Goal: Task Accomplishment & Management: Manage account settings

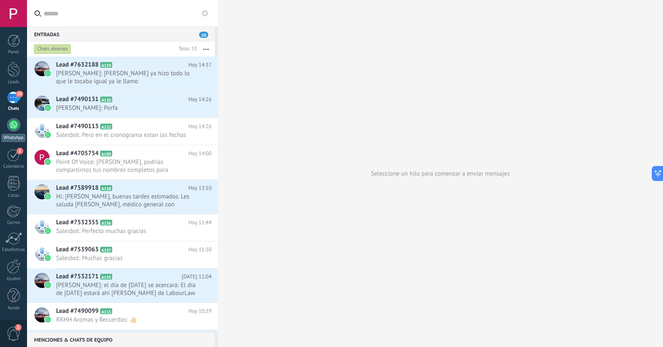
click at [15, 123] on div at bounding box center [13, 124] width 13 height 13
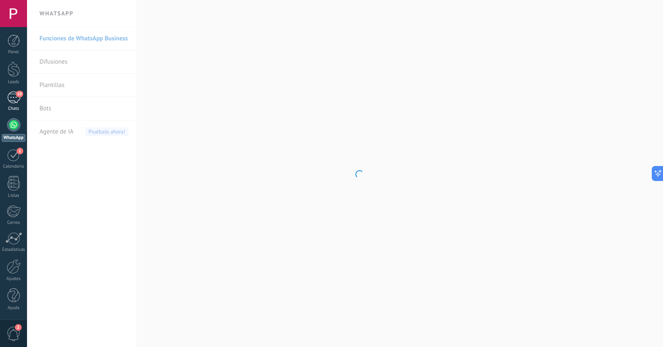
click at [11, 95] on div "10" at bounding box center [13, 97] width 13 height 12
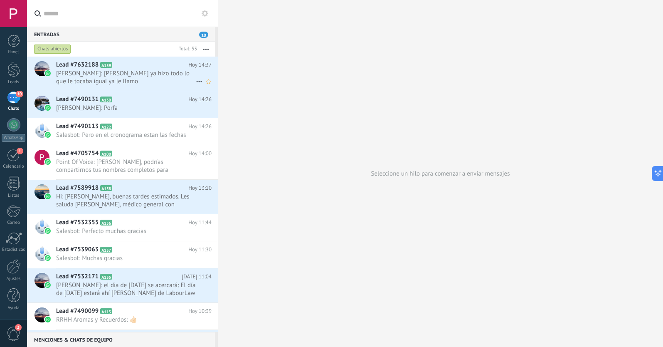
click at [114, 71] on span "[PERSON_NAME]: [PERSON_NAME] ya hizo todo lo que le tocaba igual ya le llamo" at bounding box center [126, 77] width 140 height 16
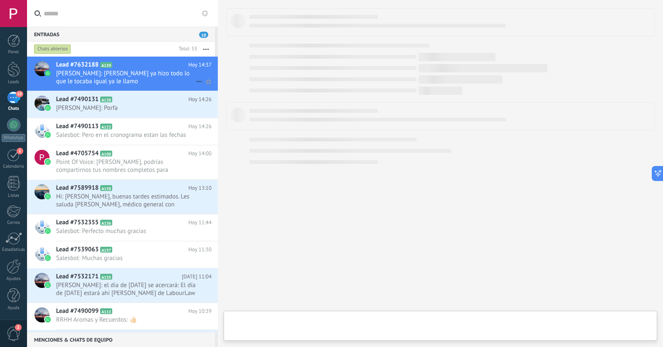
type textarea "**********"
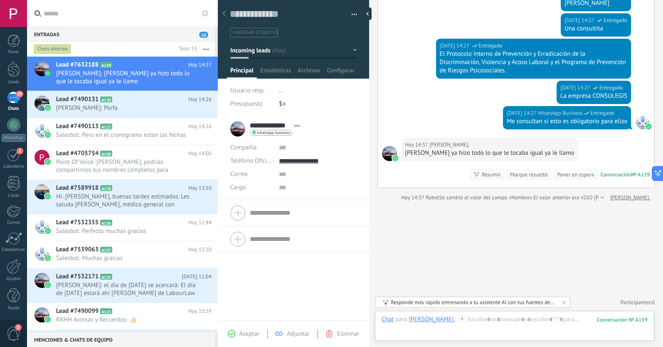
scroll to position [151, 0]
click at [224, 14] on use at bounding box center [223, 13] width 3 height 5
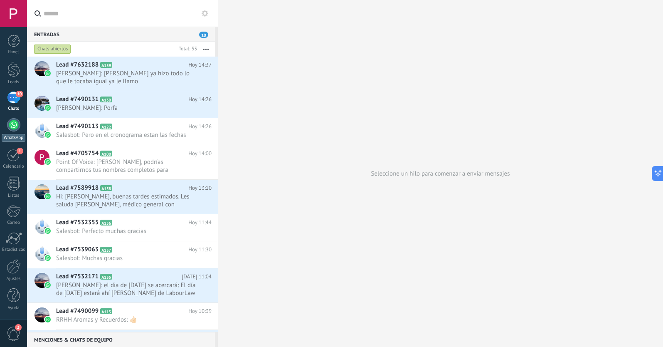
click at [15, 125] on div at bounding box center [13, 124] width 13 height 13
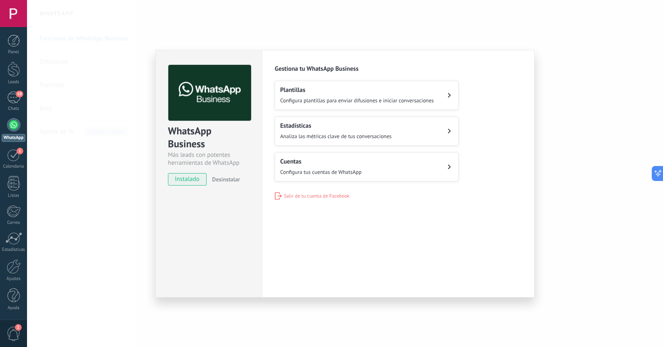
click at [347, 165] on div "Cuentas Configura tus cuentas de WhatsApp" at bounding box center [320, 166] width 81 height 18
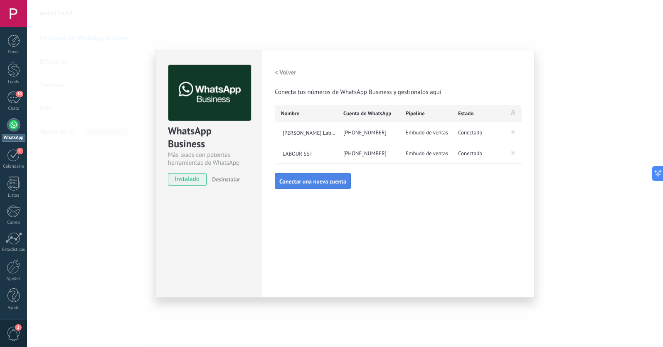
click at [312, 180] on span "Conectar una nueva cuenta" at bounding box center [312, 181] width 67 height 6
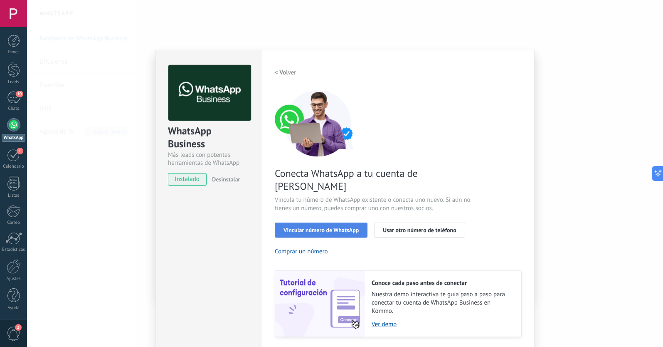
click at [331, 227] on span "Vincular número de WhatsApp" at bounding box center [320, 230] width 75 height 6
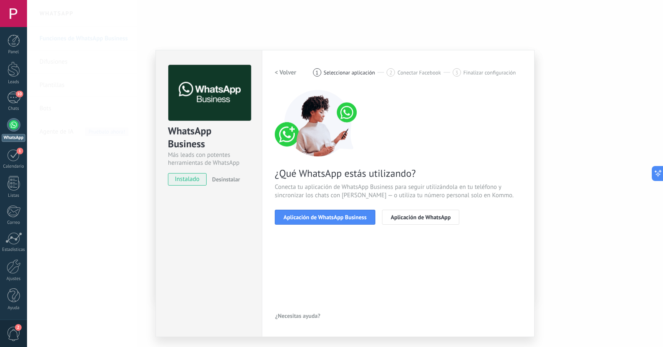
click at [331, 216] on span "Aplicación de WhatsApp Business" at bounding box center [324, 217] width 83 height 6
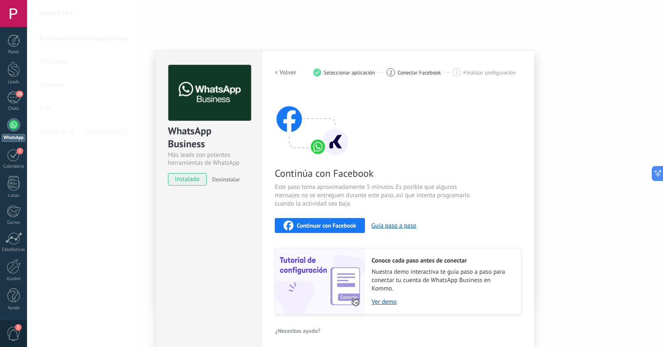
click at [336, 221] on div "Continuar con Facebook" at bounding box center [319, 225] width 73 height 10
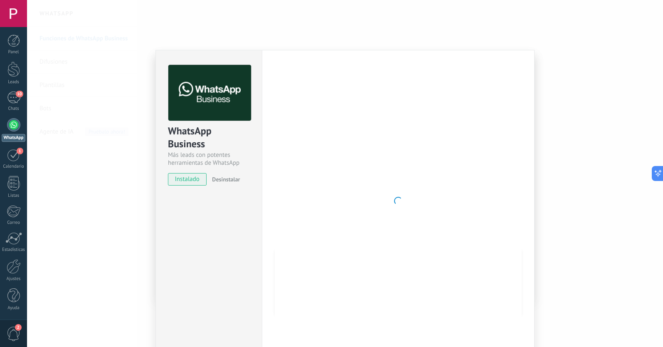
click at [13, 126] on div at bounding box center [13, 124] width 13 height 13
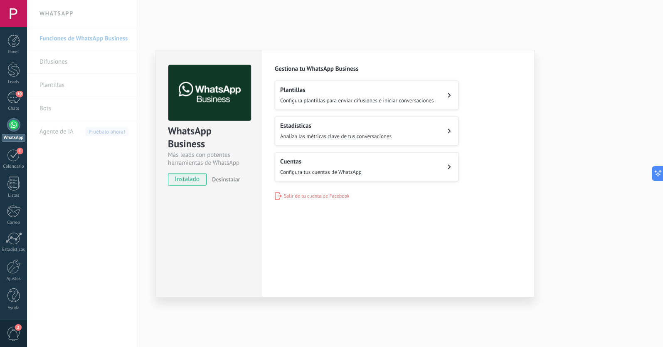
click at [346, 168] on span "Configura tus cuentas de WhatsApp" at bounding box center [320, 171] width 81 height 7
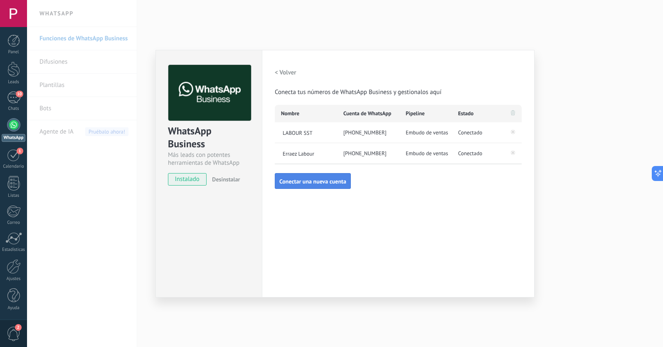
click at [329, 181] on span "Conectar una nueva cuenta" at bounding box center [312, 181] width 67 height 6
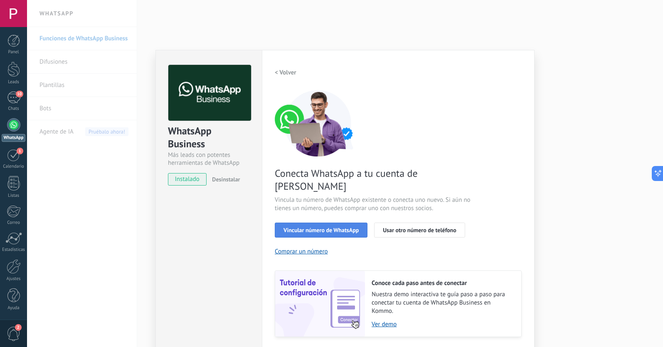
click at [341, 227] on span "Vincular número de WhatsApp" at bounding box center [320, 230] width 75 height 6
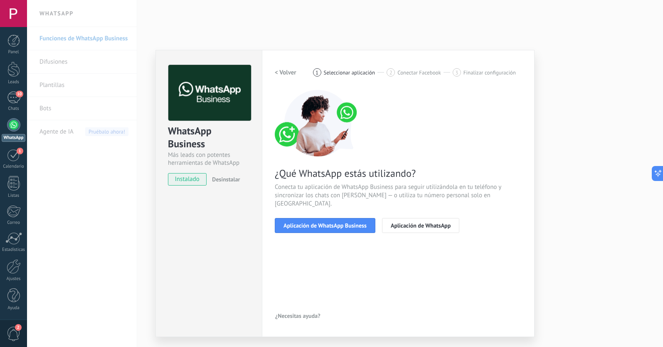
click at [341, 222] on span "Aplicación de WhatsApp Business" at bounding box center [324, 225] width 83 height 6
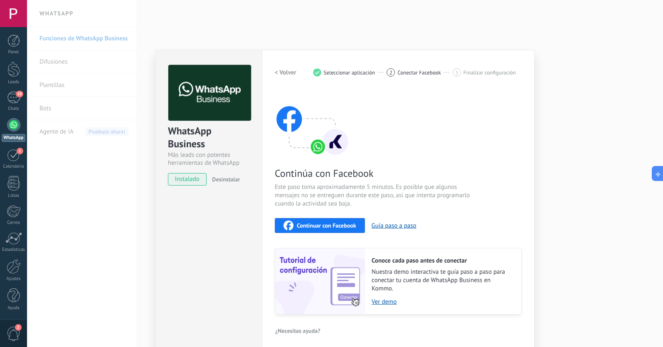
click at [341, 220] on div "Continuar con Facebook" at bounding box center [319, 225] width 73 height 10
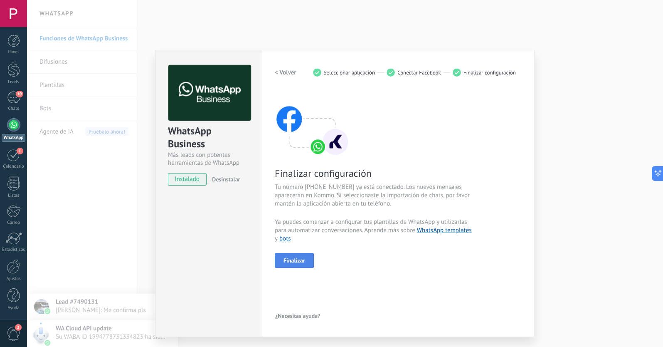
click at [305, 255] on button "Finalizar" at bounding box center [294, 260] width 39 height 15
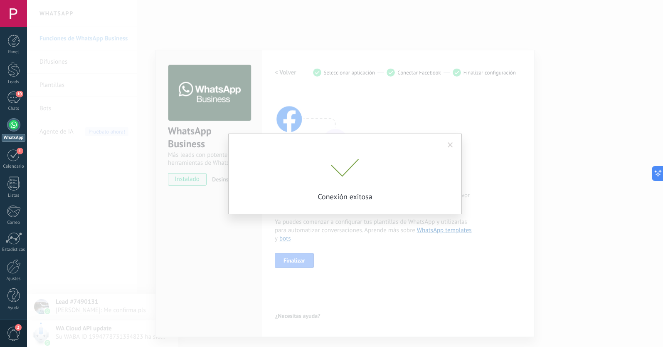
click at [449, 144] on span at bounding box center [449, 145] width 5 height 6
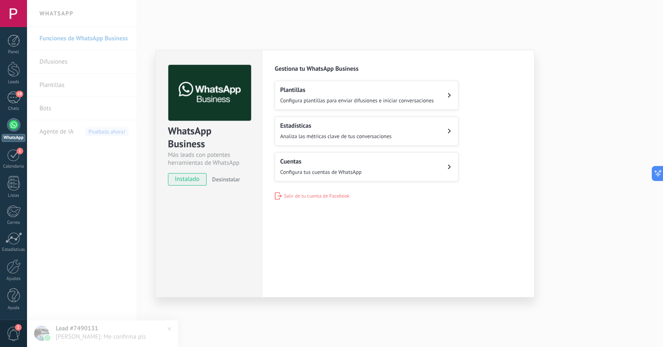
click at [351, 165] on div "Cuentas Configura tus cuentas de WhatsApp" at bounding box center [320, 166] width 81 height 18
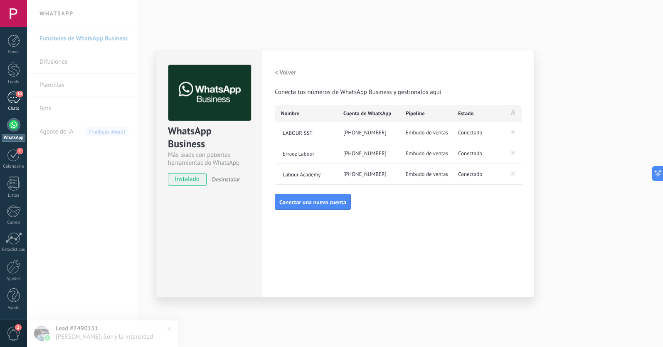
click at [19, 98] on div "10" at bounding box center [13, 97] width 13 height 12
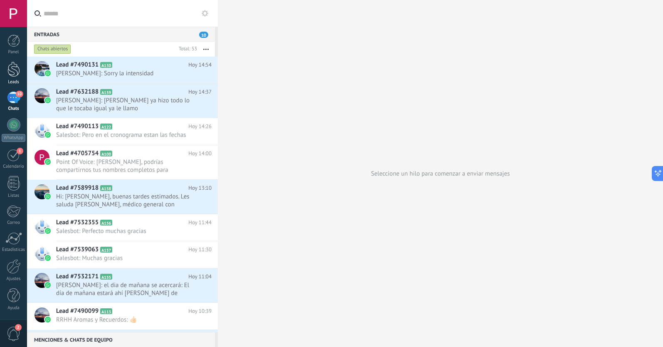
click at [15, 74] on div at bounding box center [13, 68] width 12 height 15
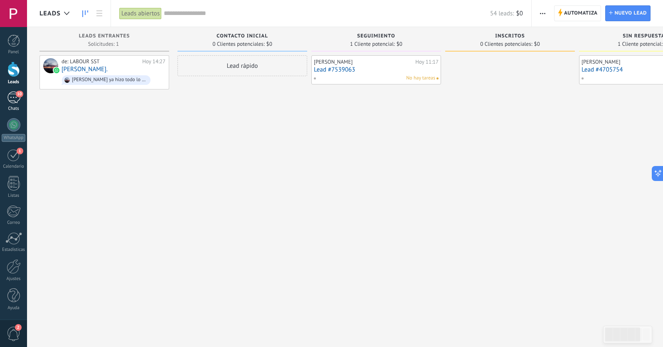
click at [13, 99] on div "10" at bounding box center [13, 97] width 13 height 12
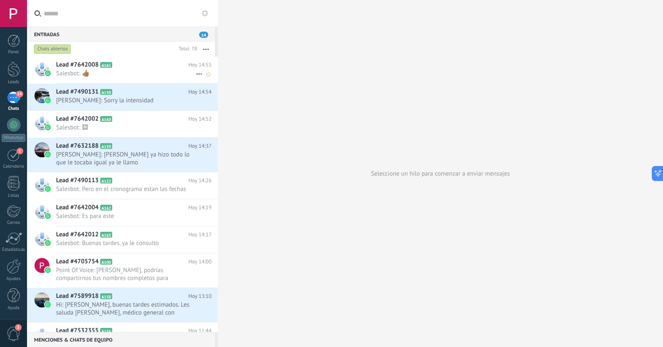
click at [116, 64] on icon at bounding box center [119, 65] width 8 height 8
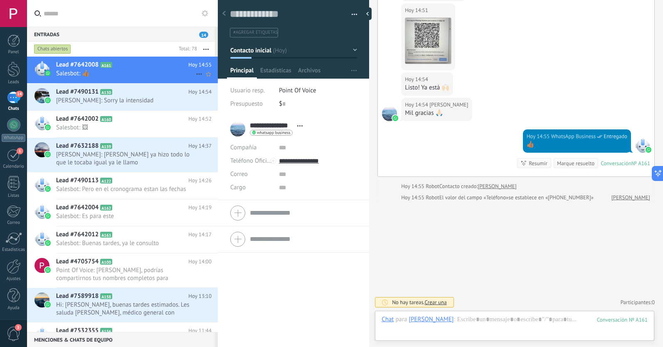
scroll to position [12, 0]
click at [225, 14] on icon at bounding box center [223, 13] width 3 height 5
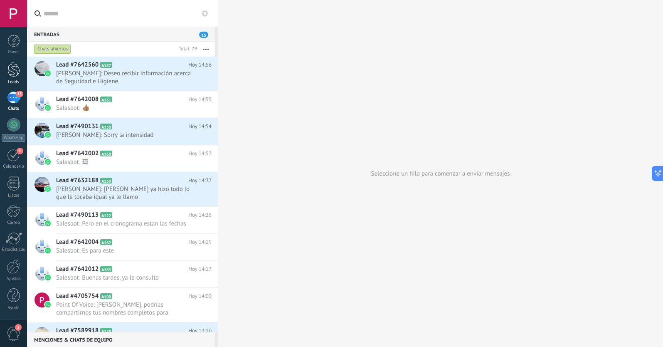
click at [13, 75] on div at bounding box center [13, 68] width 12 height 15
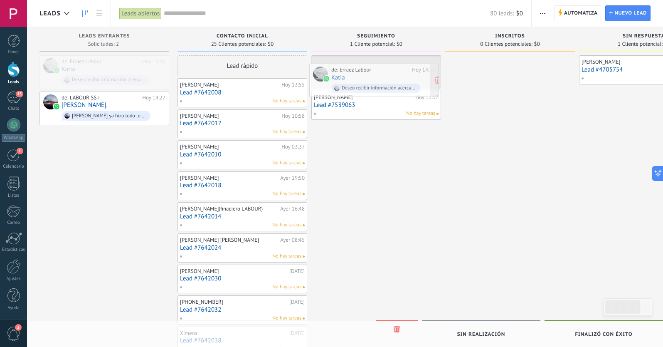
drag, startPoint x: 107, startPoint y: 68, endPoint x: 374, endPoint y: 71, distance: 267.6
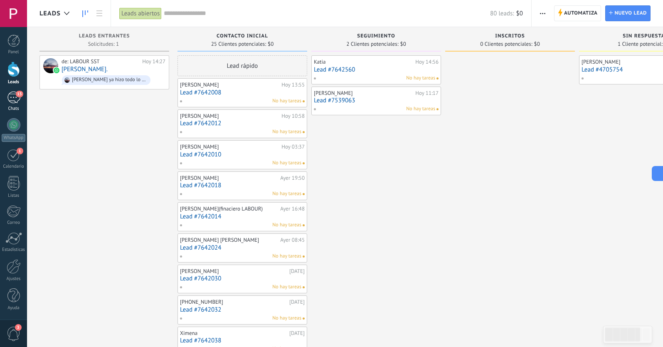
click at [12, 98] on div "15" at bounding box center [13, 97] width 13 height 12
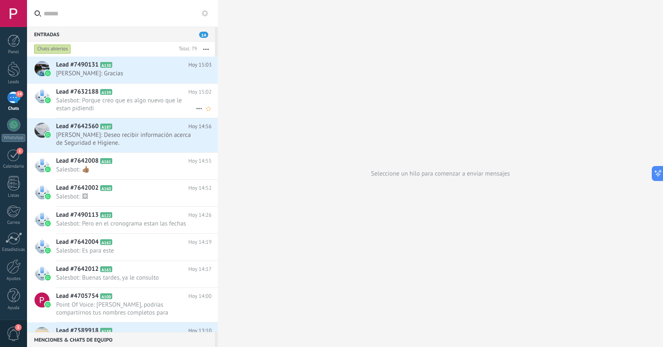
click at [132, 104] on span "Salesbot: Porque creo que es algo nuevo que le estan pidiendi" at bounding box center [126, 104] width 140 height 16
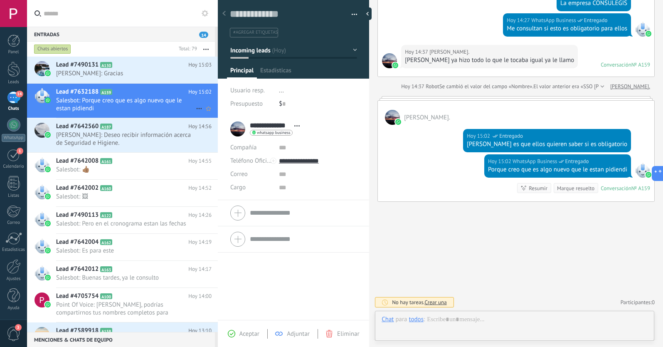
scroll to position [12, 0]
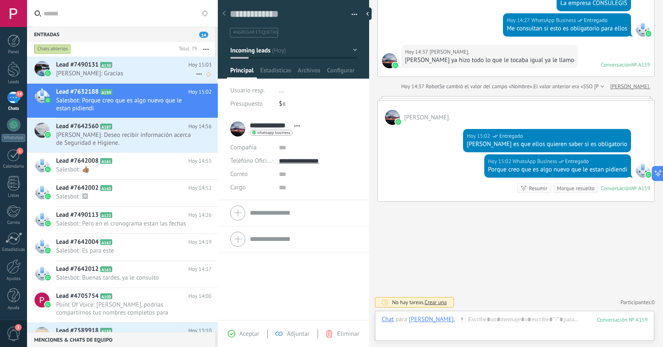
click at [142, 70] on span "Ernesto Paredes: Gracias" at bounding box center [126, 73] width 140 height 8
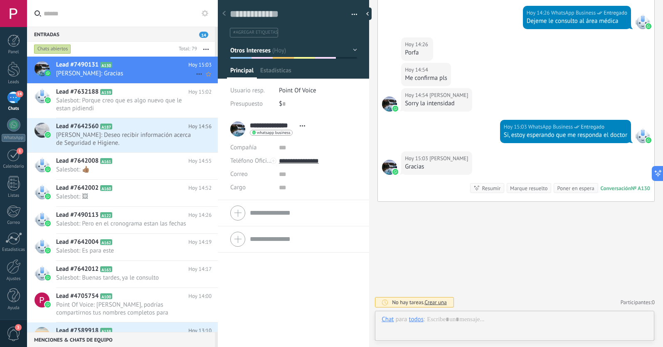
scroll to position [12, 0]
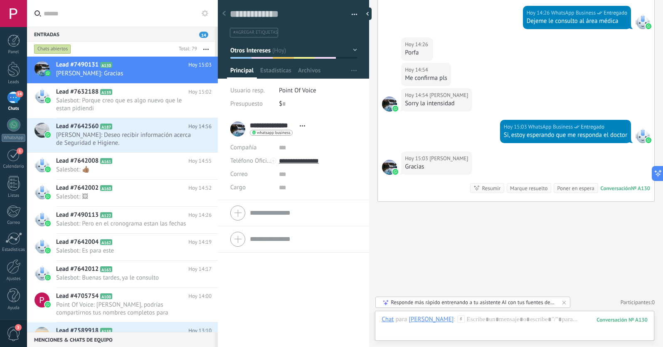
click at [223, 11] on div at bounding box center [224, 14] width 12 height 16
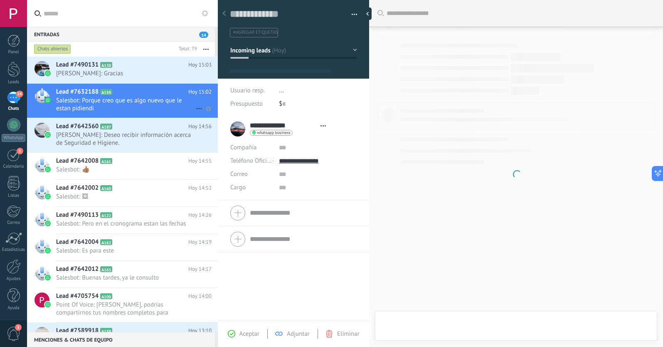
type textarea "**********"
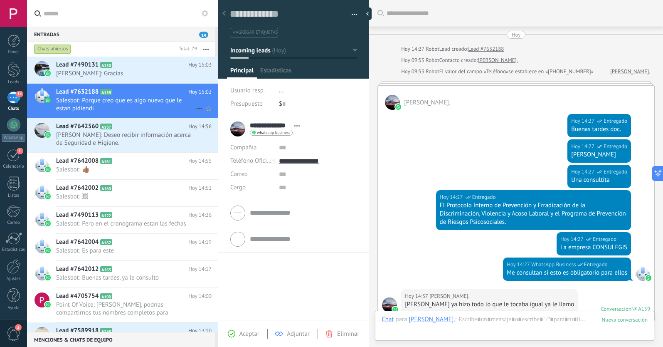
scroll to position [12, 0]
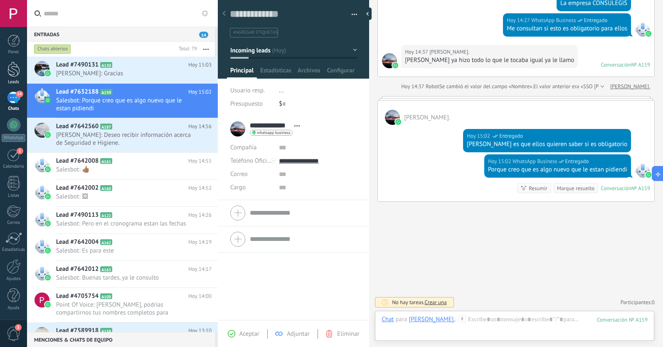
click at [16, 74] on div at bounding box center [13, 68] width 12 height 15
